Goal: Task Accomplishment & Management: Use online tool/utility

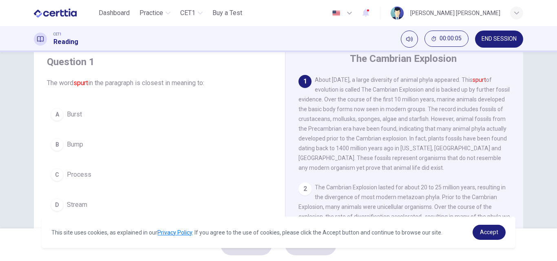
scroll to position [29, 0]
click at [482, 232] on span "Accept" at bounding box center [489, 232] width 18 height 7
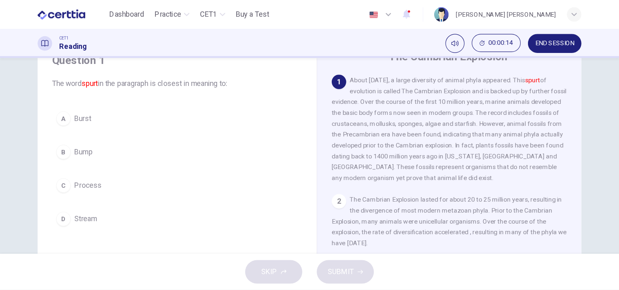
scroll to position [32, 0]
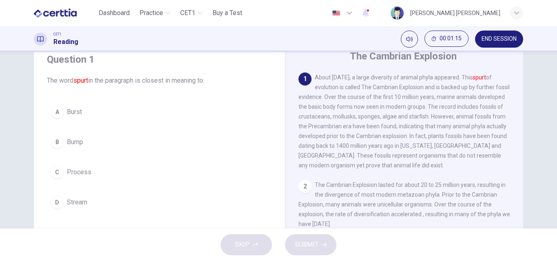
click at [52, 111] on div "A" at bounding box center [57, 112] width 13 height 13
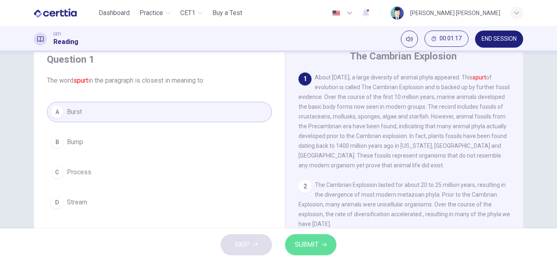
click at [305, 242] on span "SUBMIT" at bounding box center [307, 244] width 24 height 11
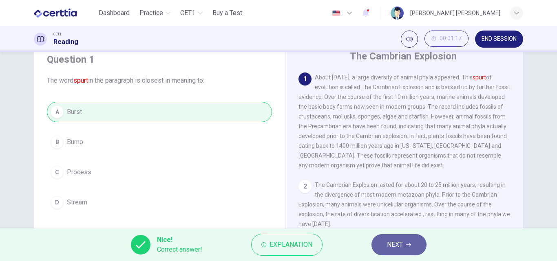
click at [387, 246] on span "NEXT" at bounding box center [395, 244] width 16 height 11
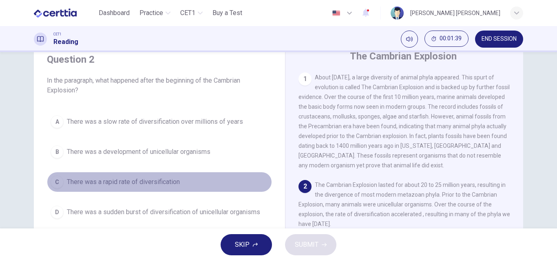
click at [56, 182] on div "C" at bounding box center [57, 182] width 13 height 13
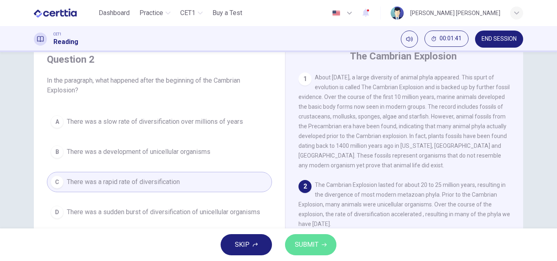
click at [305, 245] on span "SUBMIT" at bounding box center [307, 244] width 24 height 11
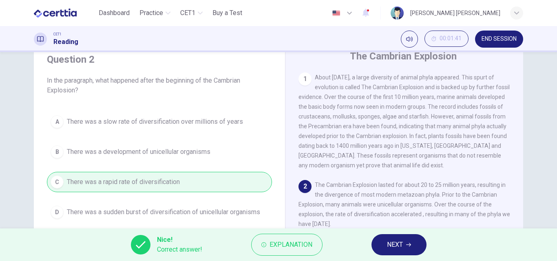
click at [386, 243] on button "NEXT" at bounding box center [399, 245] width 55 height 21
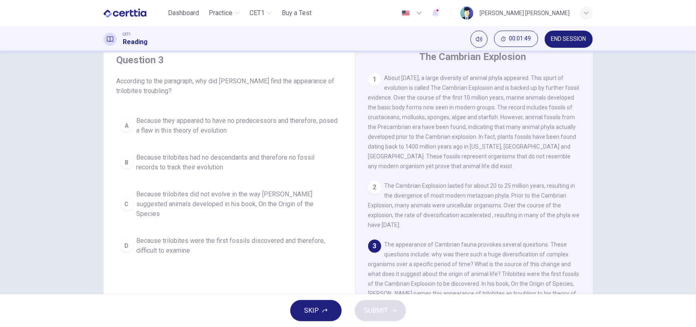
scroll to position [31, 0]
click at [372, 79] on div "1" at bounding box center [374, 79] width 13 height 13
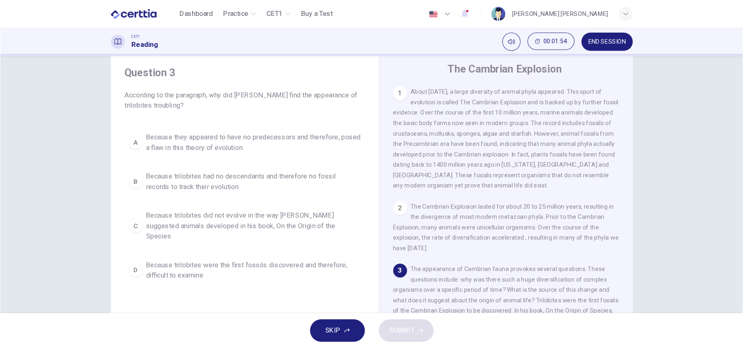
scroll to position [21, 0]
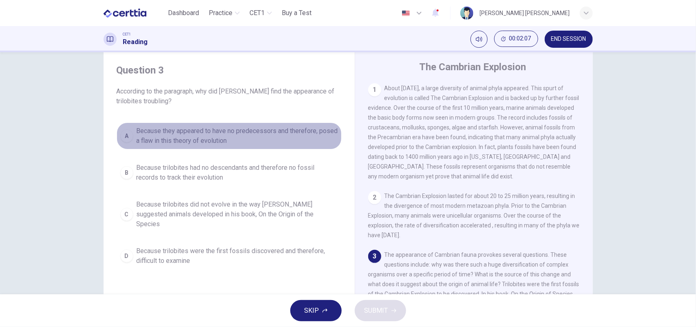
click at [123, 139] on div "A" at bounding box center [126, 135] width 13 height 13
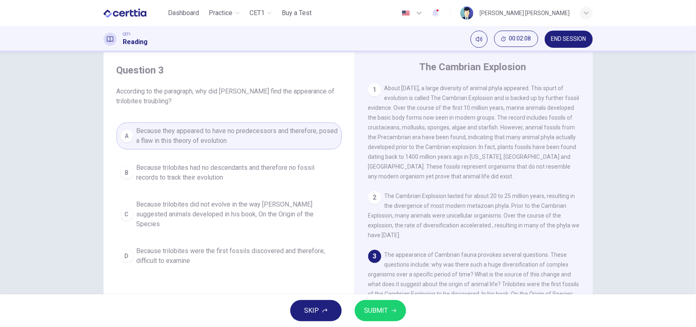
click at [371, 261] on span "SUBMIT" at bounding box center [377, 310] width 24 height 11
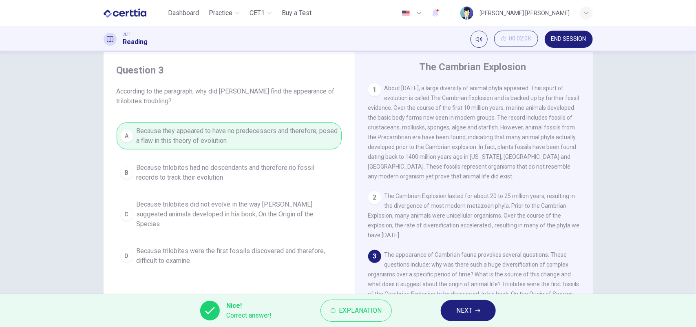
click at [467, 261] on span "NEXT" at bounding box center [464, 310] width 16 height 11
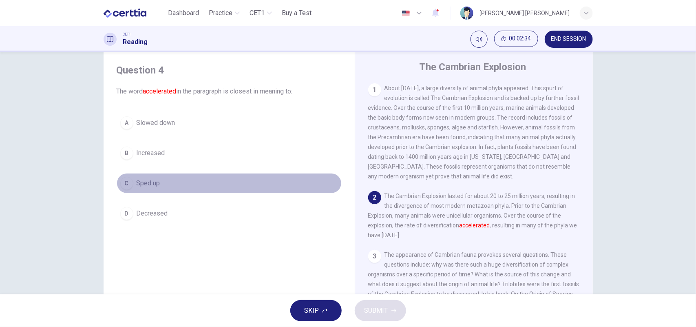
click at [123, 183] on div "C" at bounding box center [126, 183] width 13 height 13
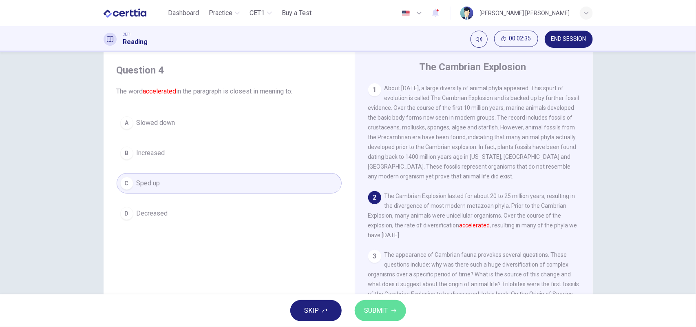
click at [382, 261] on button "SUBMIT" at bounding box center [380, 310] width 51 height 21
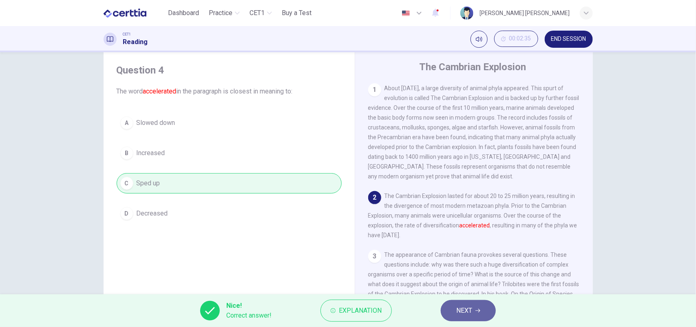
click at [458, 261] on span "NEXT" at bounding box center [464, 310] width 16 height 11
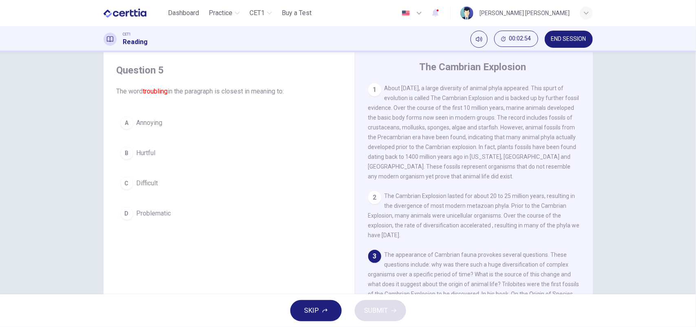
click at [123, 213] on div "D" at bounding box center [126, 213] width 13 height 13
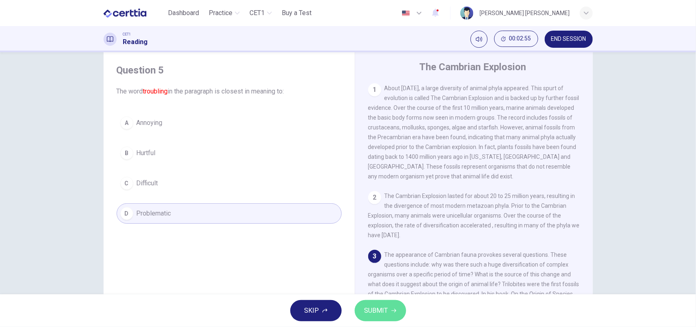
click at [370, 261] on span "SUBMIT" at bounding box center [377, 310] width 24 height 11
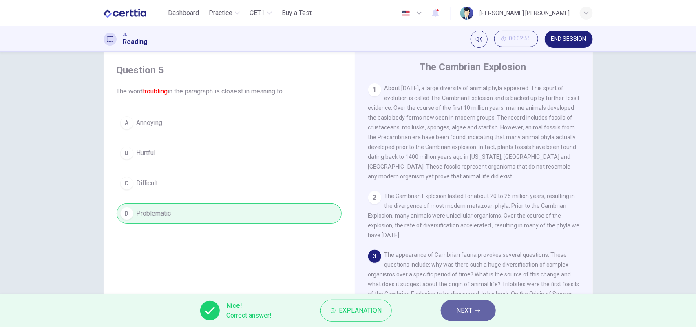
click at [472, 261] on span "NEXT" at bounding box center [464, 310] width 16 height 11
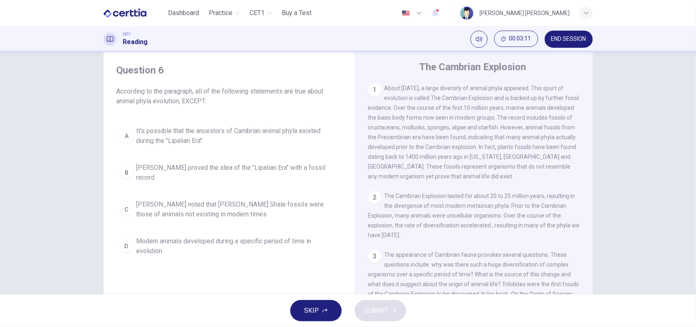
click at [126, 172] on div "B" at bounding box center [126, 172] width 13 height 13
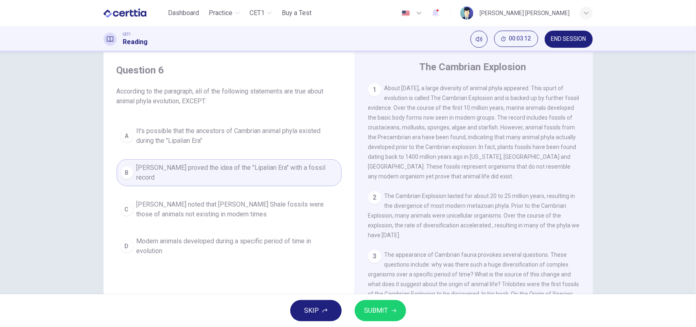
click at [369, 261] on span "SUBMIT" at bounding box center [377, 310] width 24 height 11
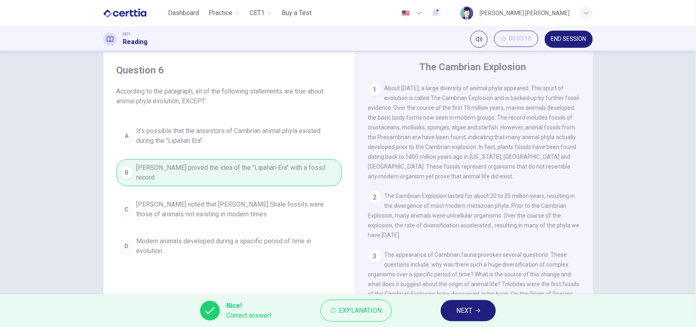
click at [457, 261] on span "NEXT" at bounding box center [464, 310] width 16 height 11
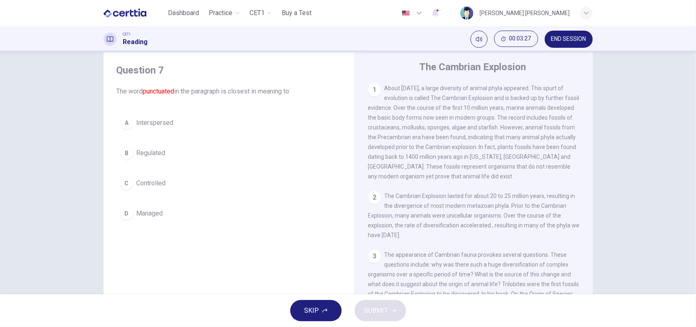
click at [125, 118] on div "A" at bounding box center [126, 122] width 13 height 13
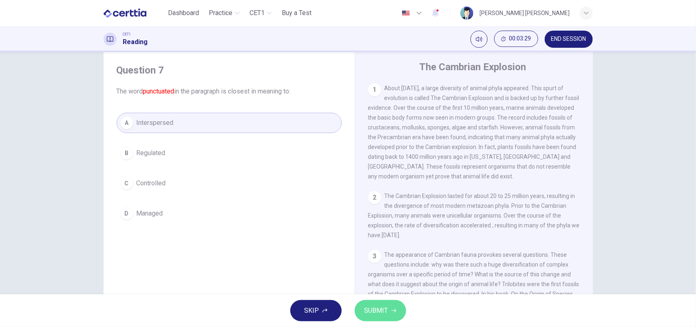
click at [376, 261] on span "SUBMIT" at bounding box center [377, 310] width 24 height 11
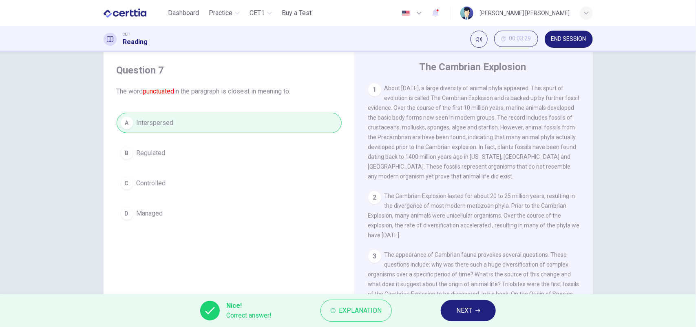
click at [462, 261] on span "NEXT" at bounding box center [464, 310] width 16 height 11
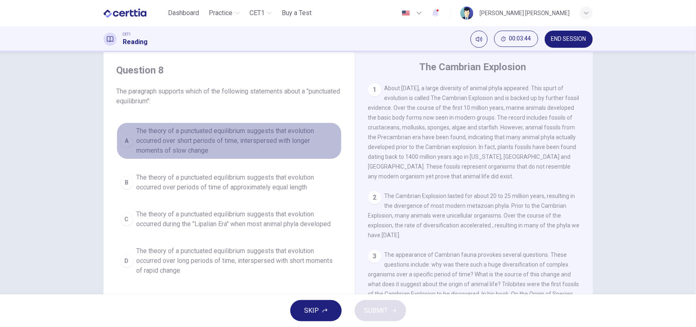
click at [120, 142] on div "A" at bounding box center [126, 140] width 13 height 13
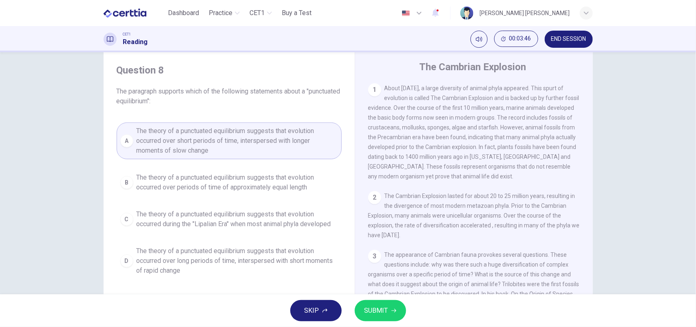
click at [381, 261] on span "SUBMIT" at bounding box center [377, 310] width 24 height 11
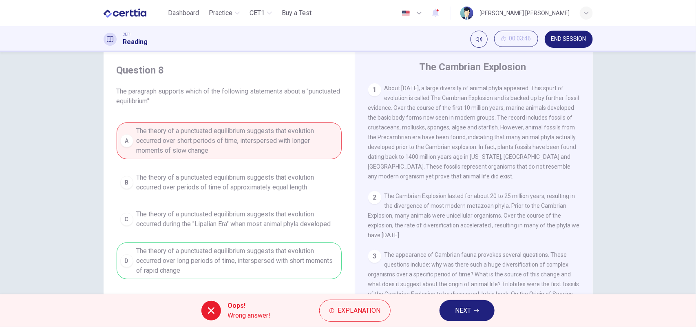
click at [460, 261] on span "NEXT" at bounding box center [463, 310] width 16 height 11
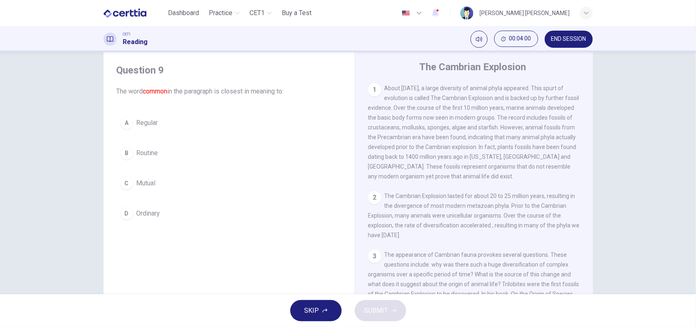
click at [128, 213] on div "D" at bounding box center [126, 213] width 13 height 13
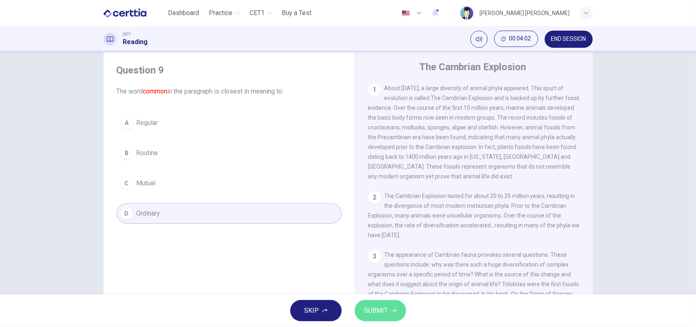
click at [366, 261] on span "SUBMIT" at bounding box center [377, 310] width 24 height 11
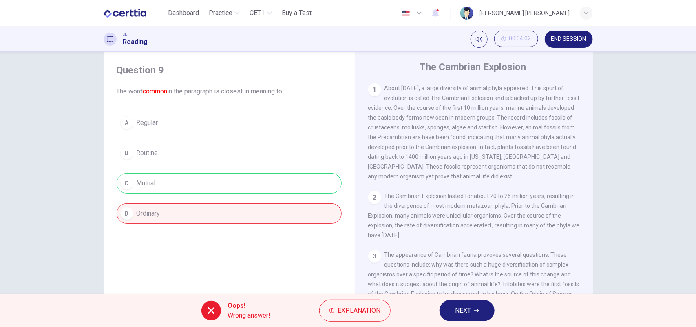
click at [466, 261] on span "NEXT" at bounding box center [463, 310] width 16 height 11
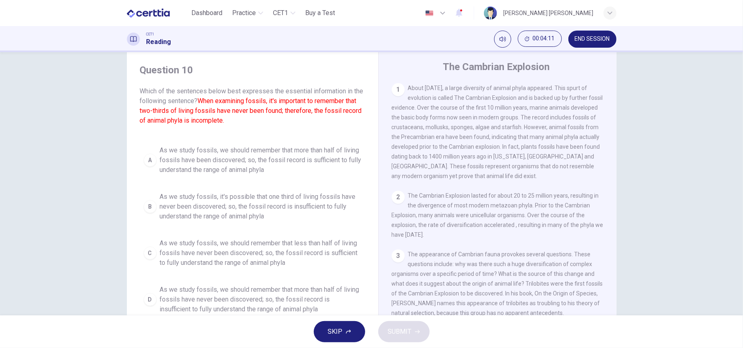
click at [557, 149] on div "Question 10 Which of the sentences below best expresses the essential informati…" at bounding box center [371, 183] width 743 height 263
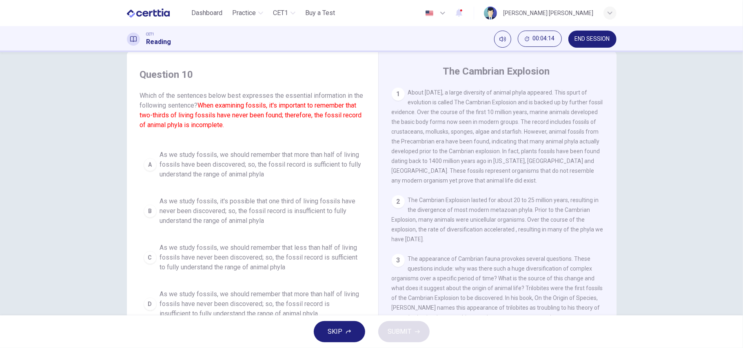
scroll to position [15, 0]
click at [557, 40] on span "END SESSION" at bounding box center [592, 39] width 35 height 7
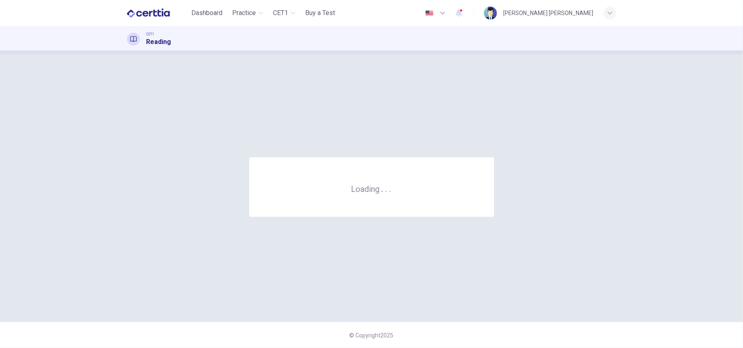
scroll to position [0, 0]
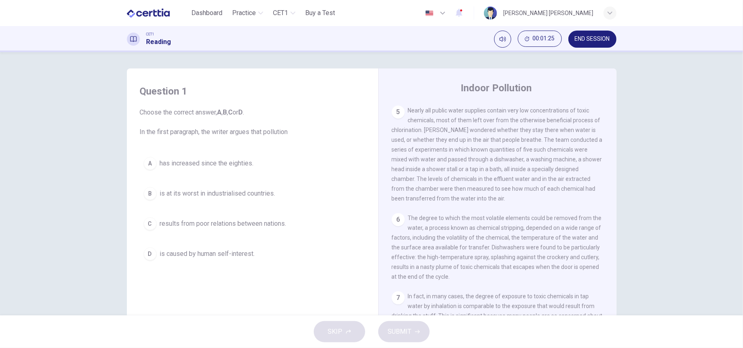
scroll to position [516, 0]
click at [598, 39] on span "END SESSION" at bounding box center [592, 39] width 35 height 7
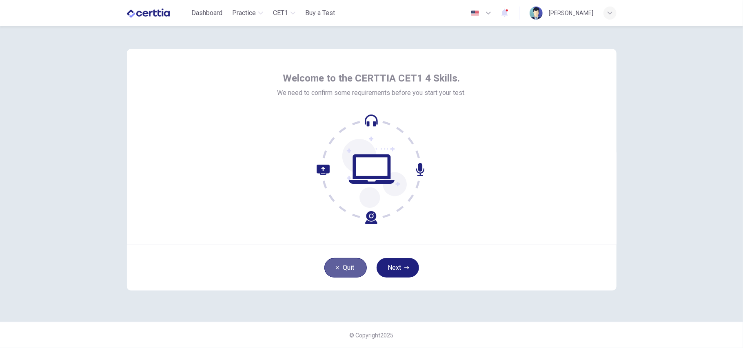
click at [339, 265] on button "Quit" at bounding box center [345, 268] width 42 height 20
